Goal: Find specific page/section: Find specific page/section

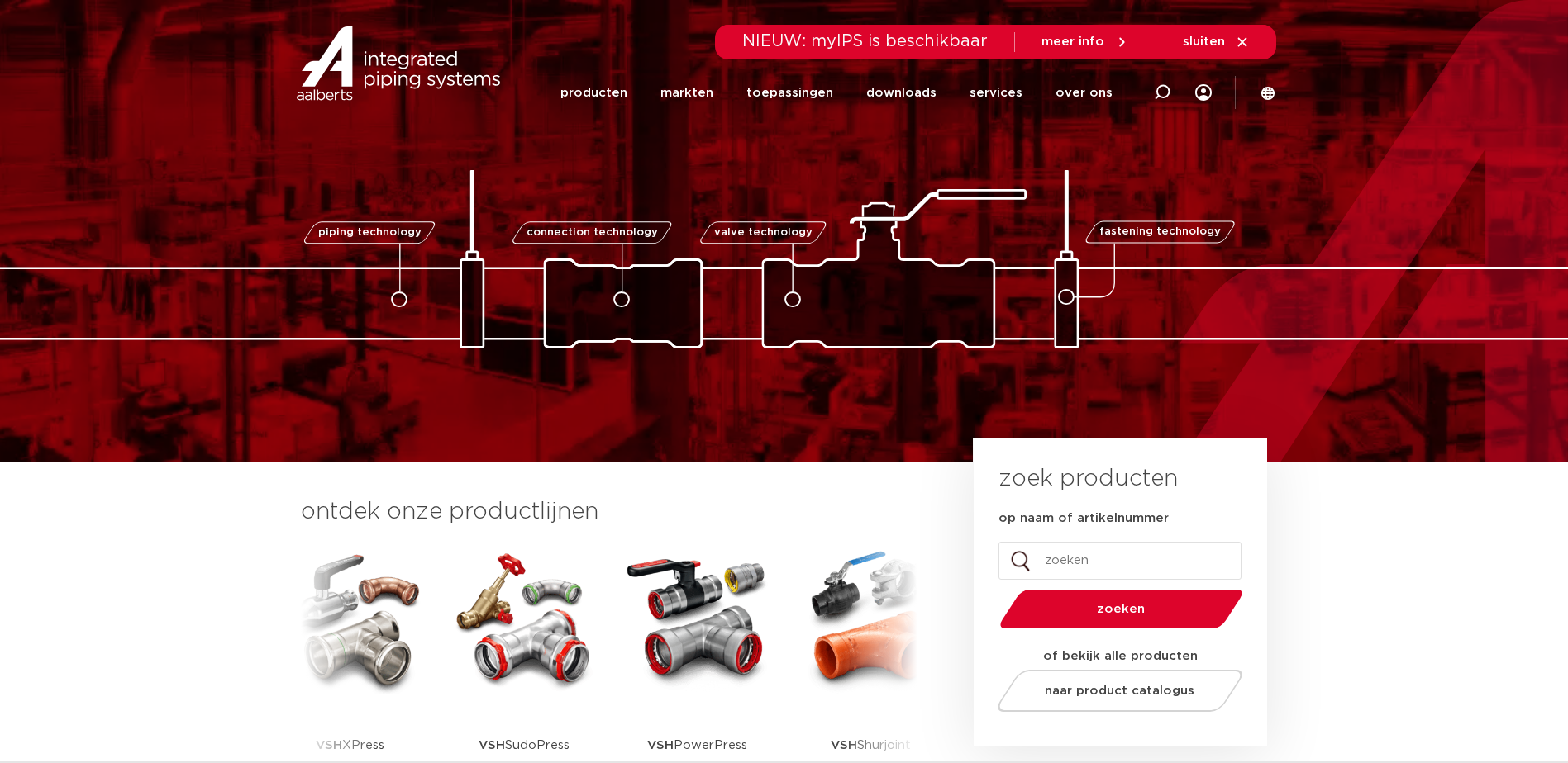
click at [1265, 96] on icon at bounding box center [1268, 93] width 13 height 13
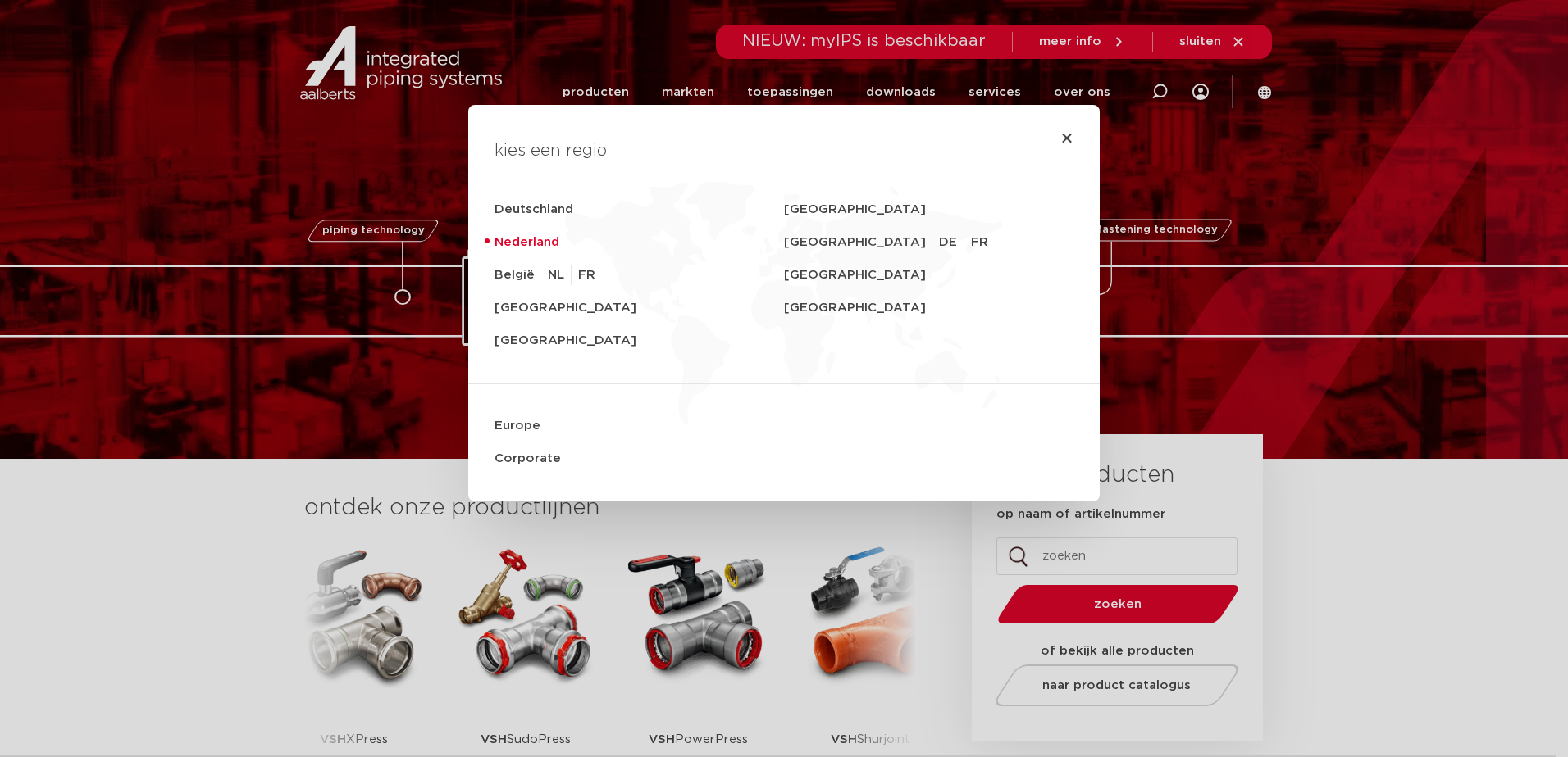
click at [267, 524] on div "kies een regio Deutschland Sverige Nederland Switzerland DE FR België NL FR Uni…" at bounding box center [784, 378] width 1568 height 757
click at [1060, 137] on icon "Close" at bounding box center [1067, 138] width 13 height 13
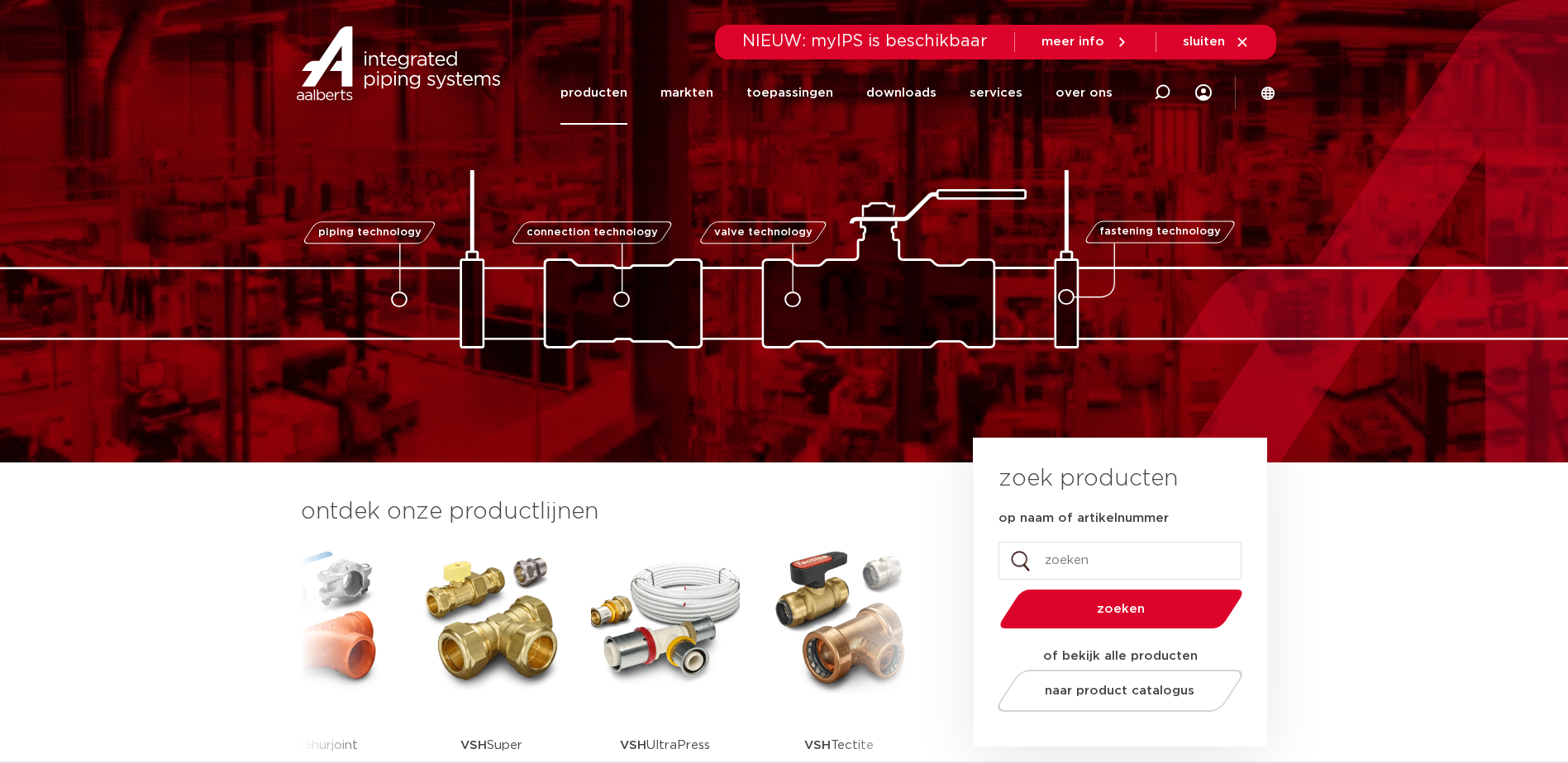
click at [605, 95] on link "producten" at bounding box center [594, 93] width 67 height 64
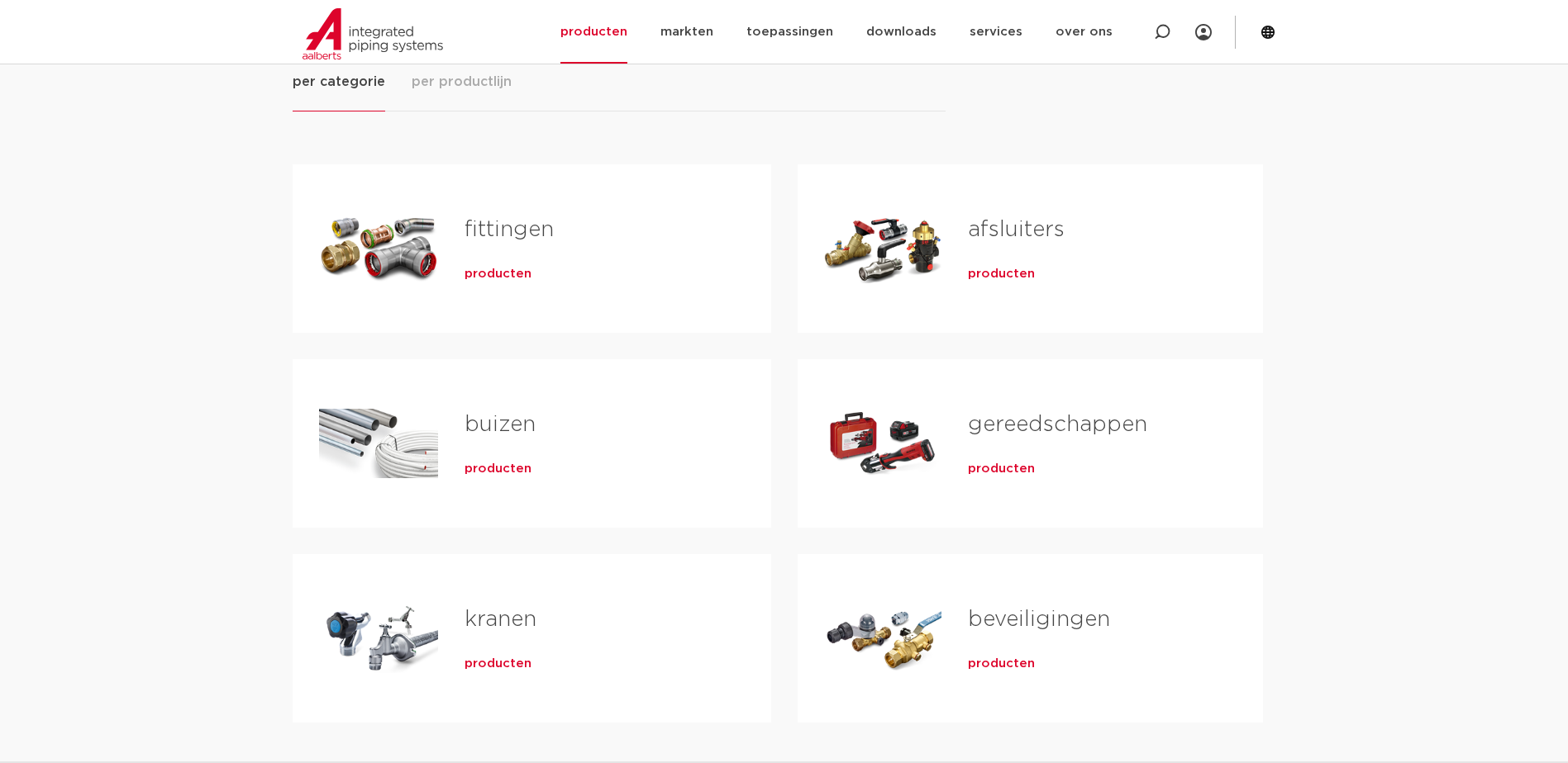
click at [1006, 278] on span "producten" at bounding box center [1001, 274] width 67 height 16
click at [449, 85] on span "per productlijn" at bounding box center [461, 81] width 100 height 20
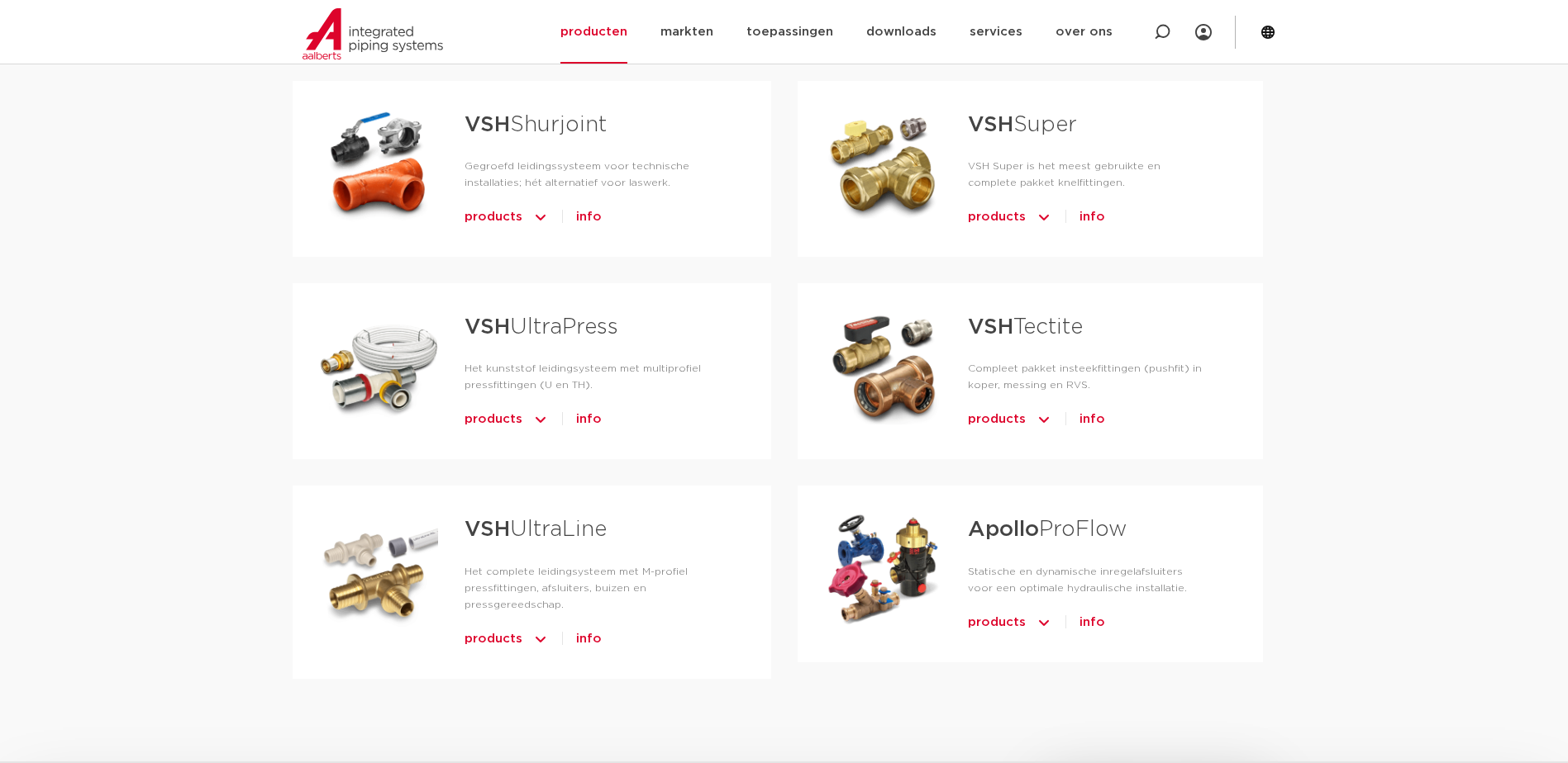
scroll to position [992, 0]
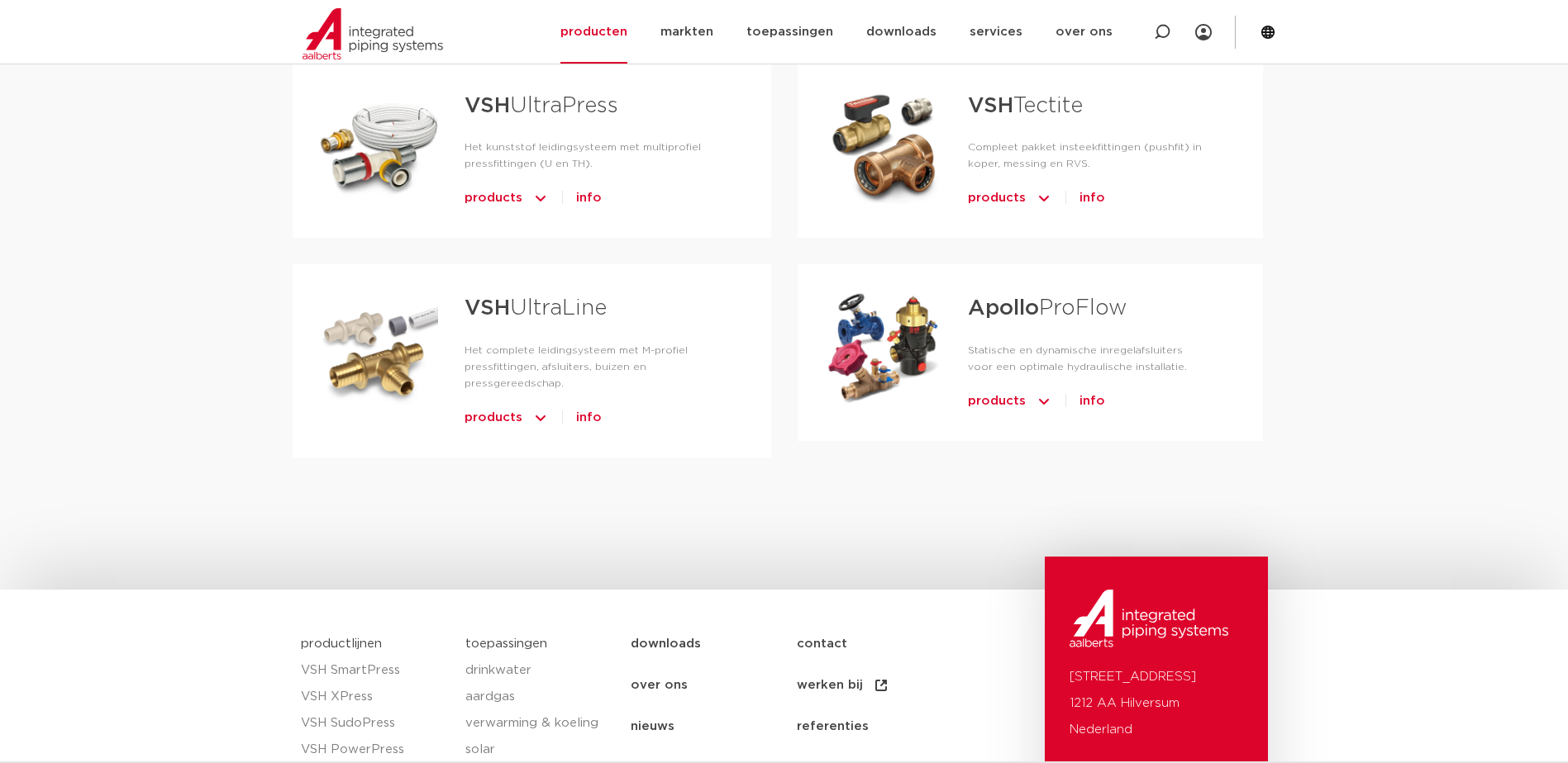
click at [1066, 312] on link "Apollo ProFlow" at bounding box center [1047, 308] width 158 height 22
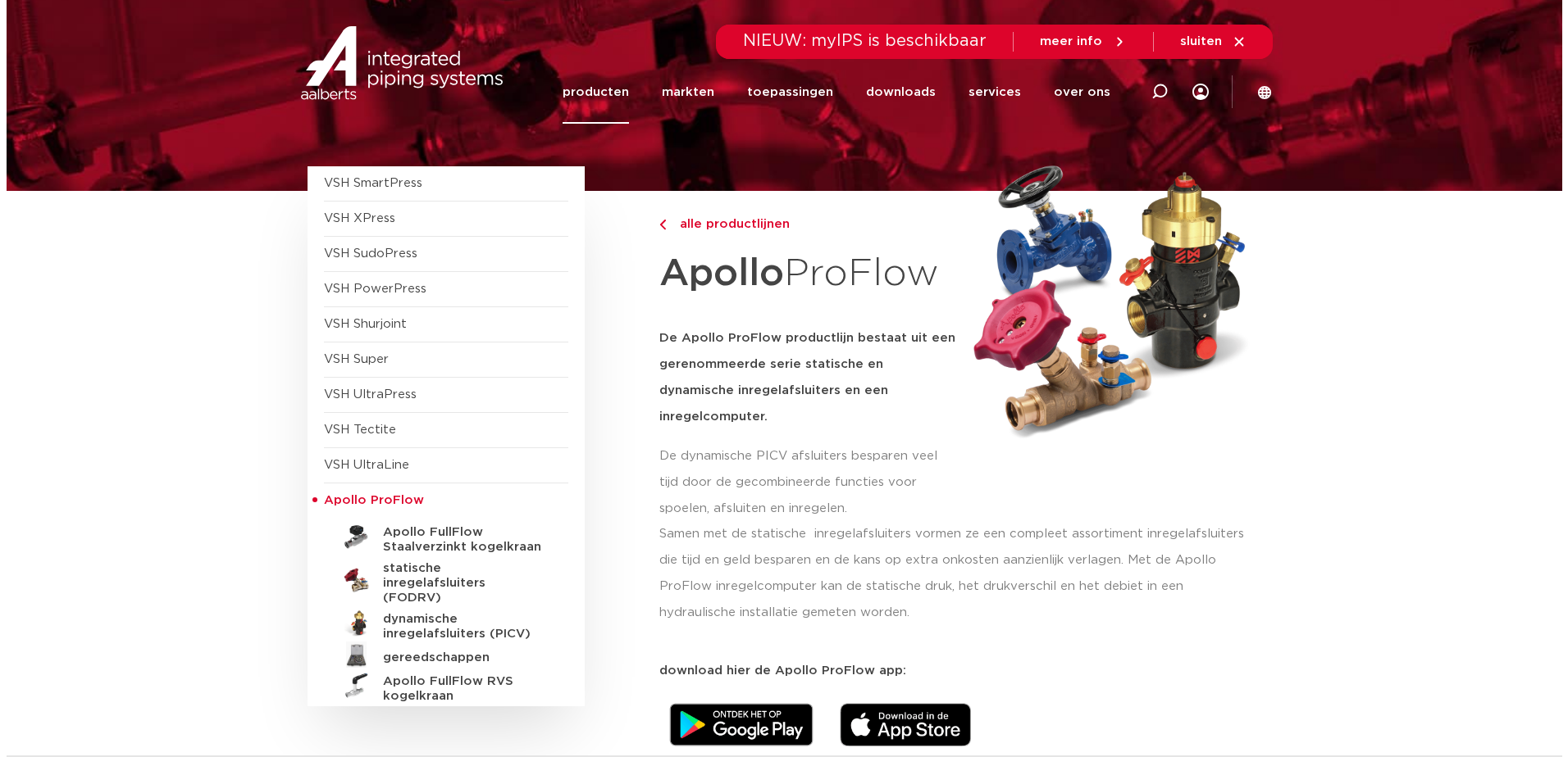
scroll to position [328, 0]
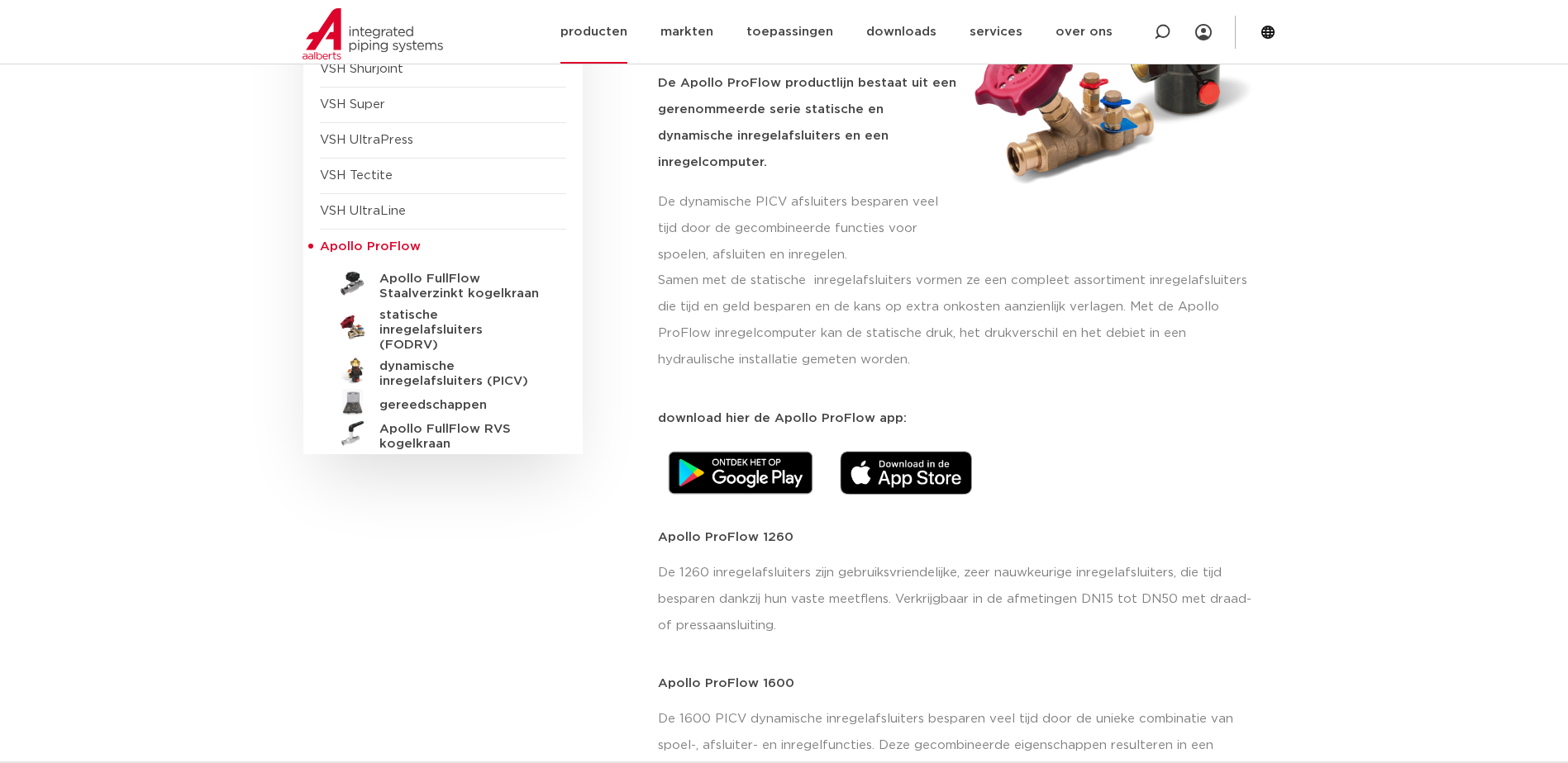
click at [1266, 39] on icon at bounding box center [1268, 32] width 13 height 13
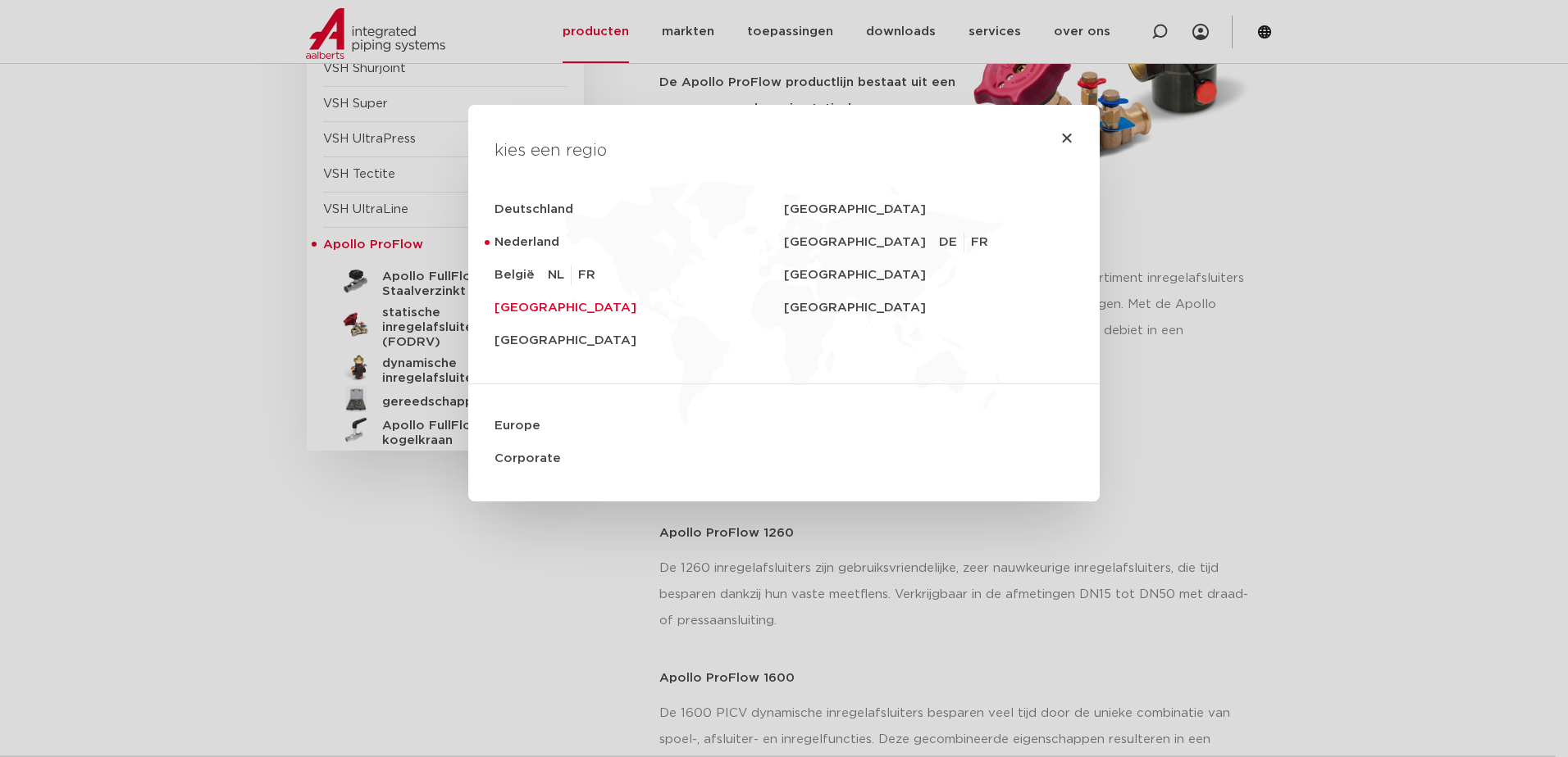
click at [567, 311] on link "United Kingdom" at bounding box center [639, 308] width 290 height 33
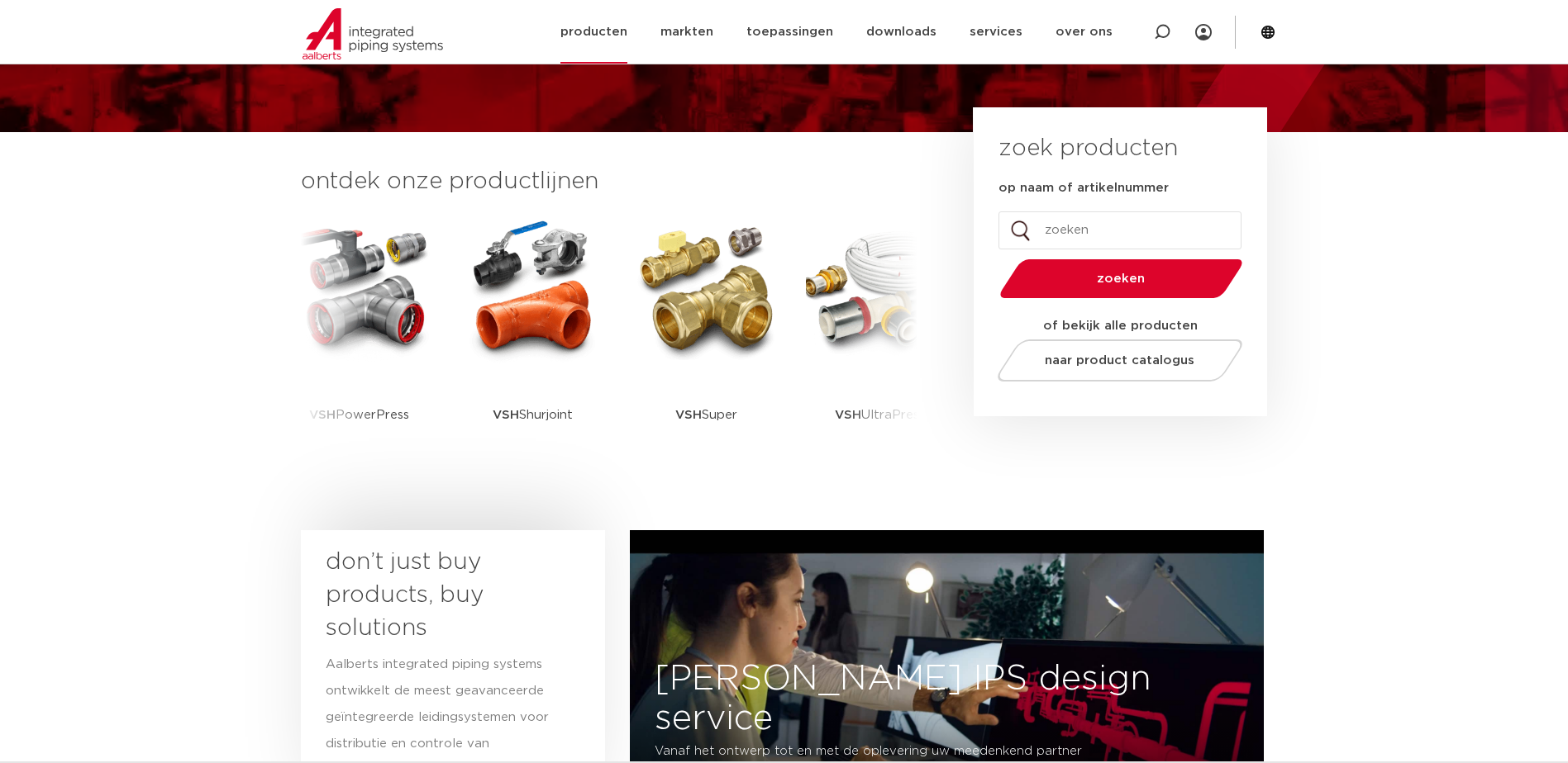
click at [627, 38] on link "producten" at bounding box center [594, 31] width 67 height 64
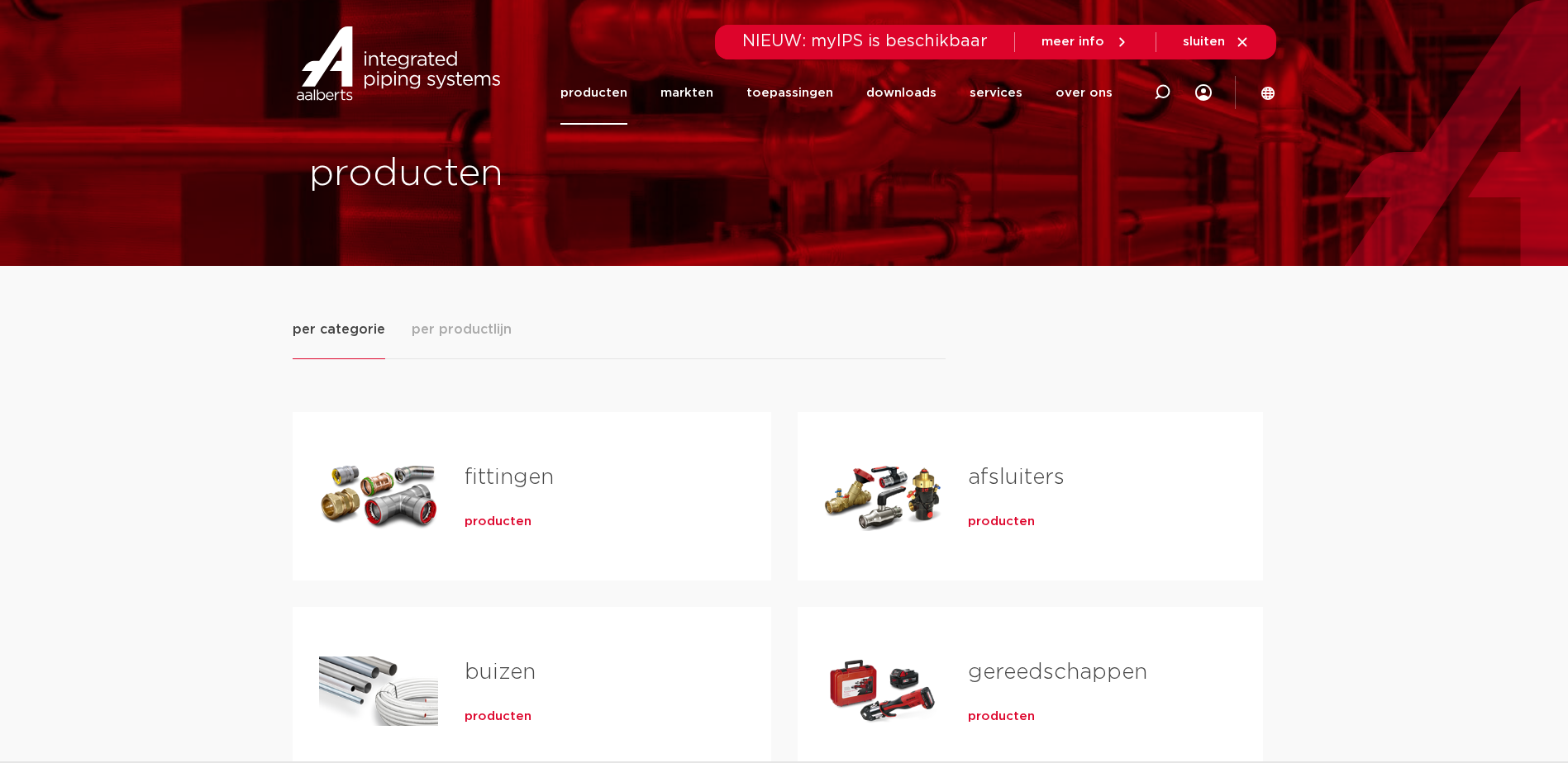
click at [456, 331] on span "per productlijn" at bounding box center [461, 329] width 100 height 20
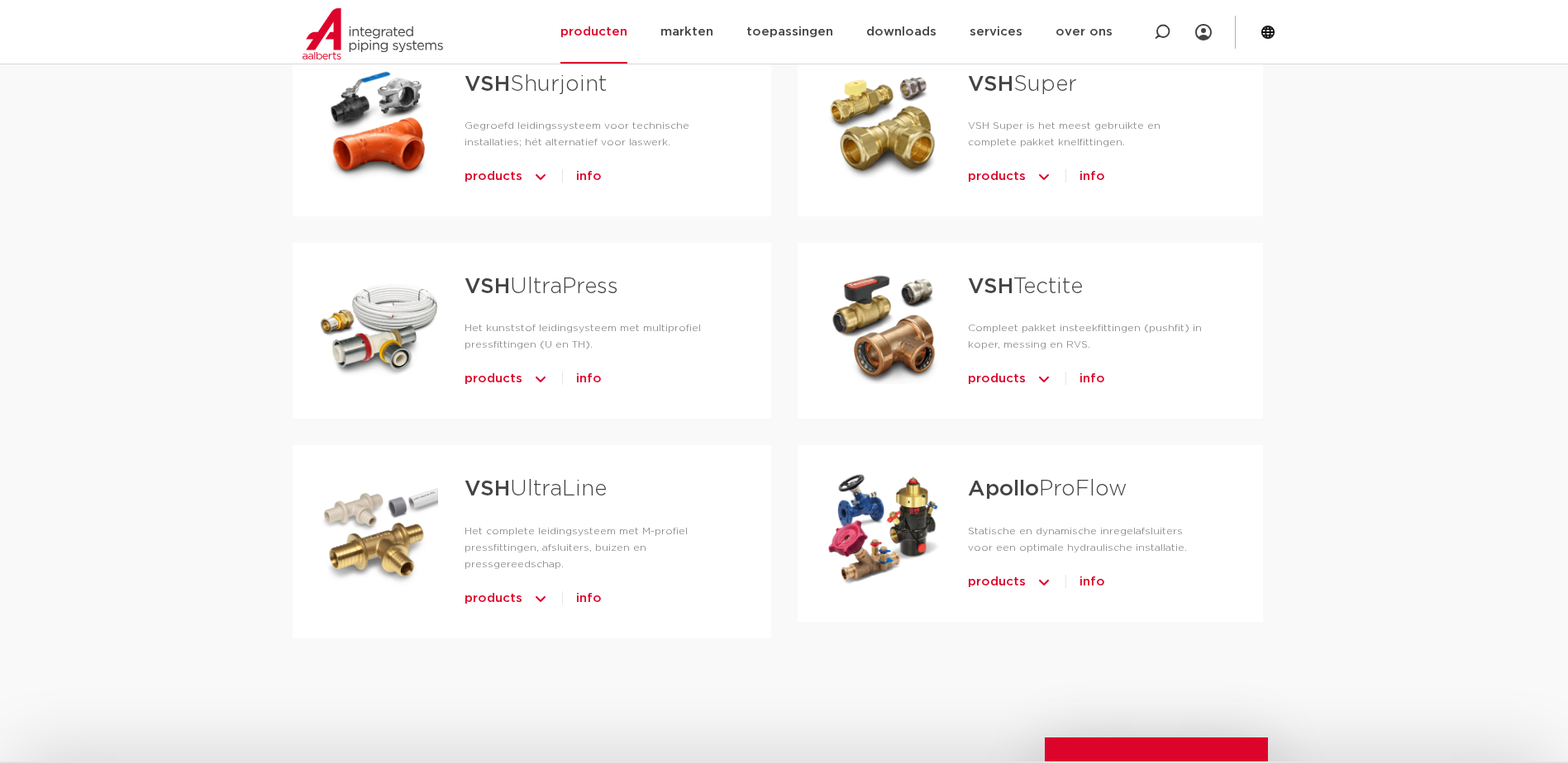
scroll to position [992, 0]
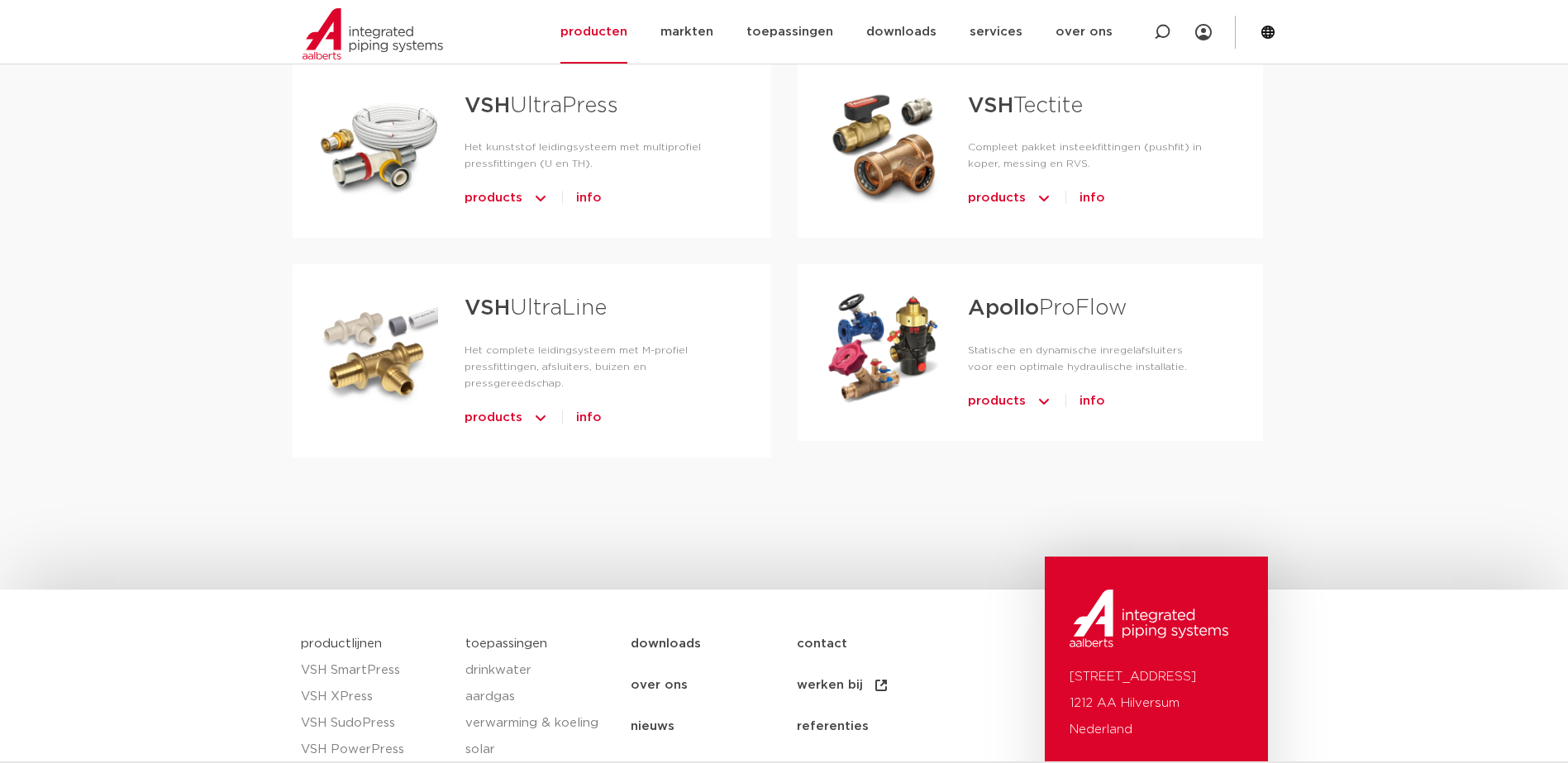
click at [1052, 304] on link "Apollo ProFlow" at bounding box center [1047, 308] width 158 height 22
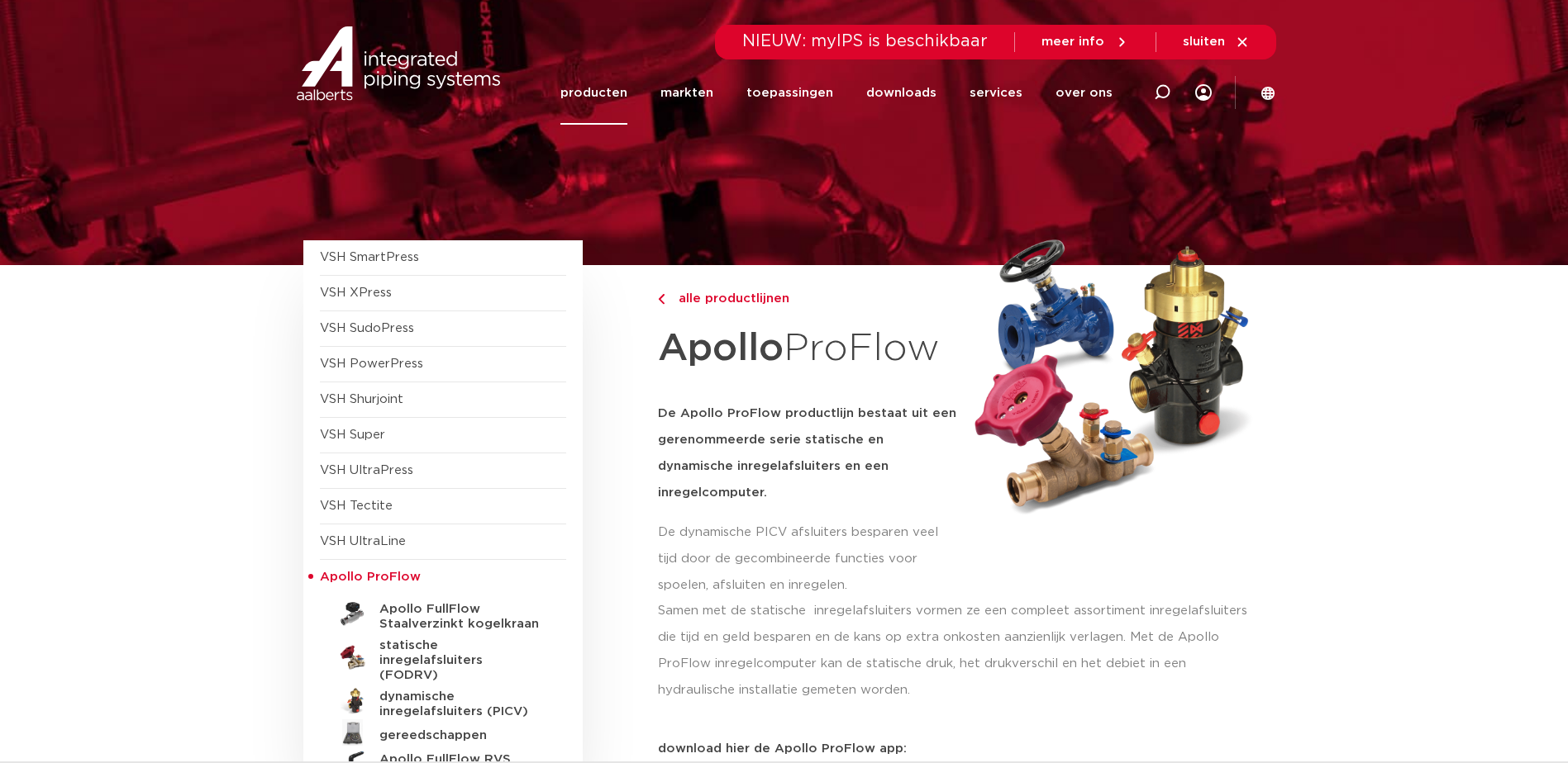
click at [1275, 99] on icon at bounding box center [1268, 93] width 15 height 15
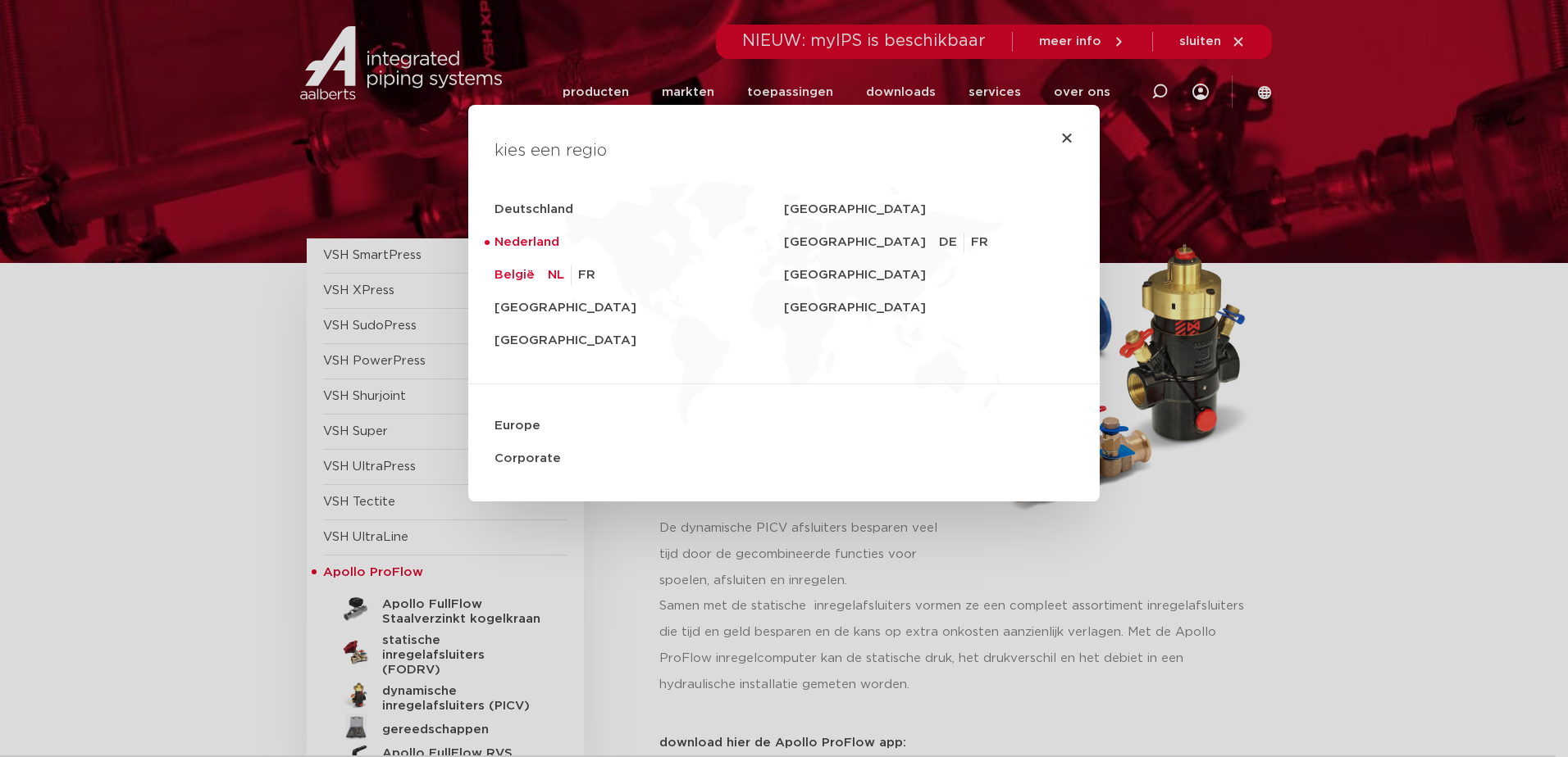
click at [531, 284] on link "België" at bounding box center [521, 275] width 53 height 33
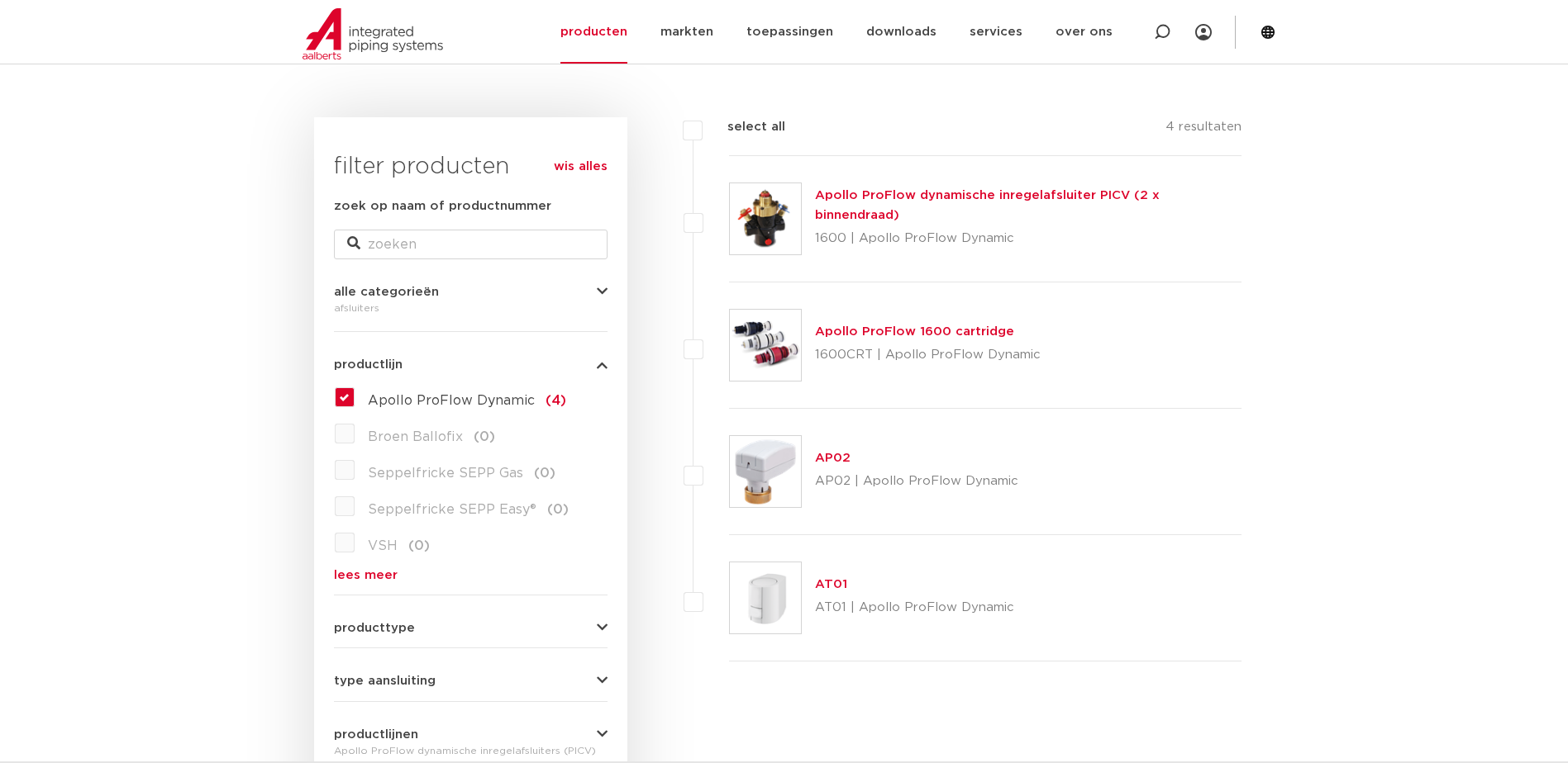
scroll to position [413, 0]
